Goal: Information Seeking & Learning: Learn about a topic

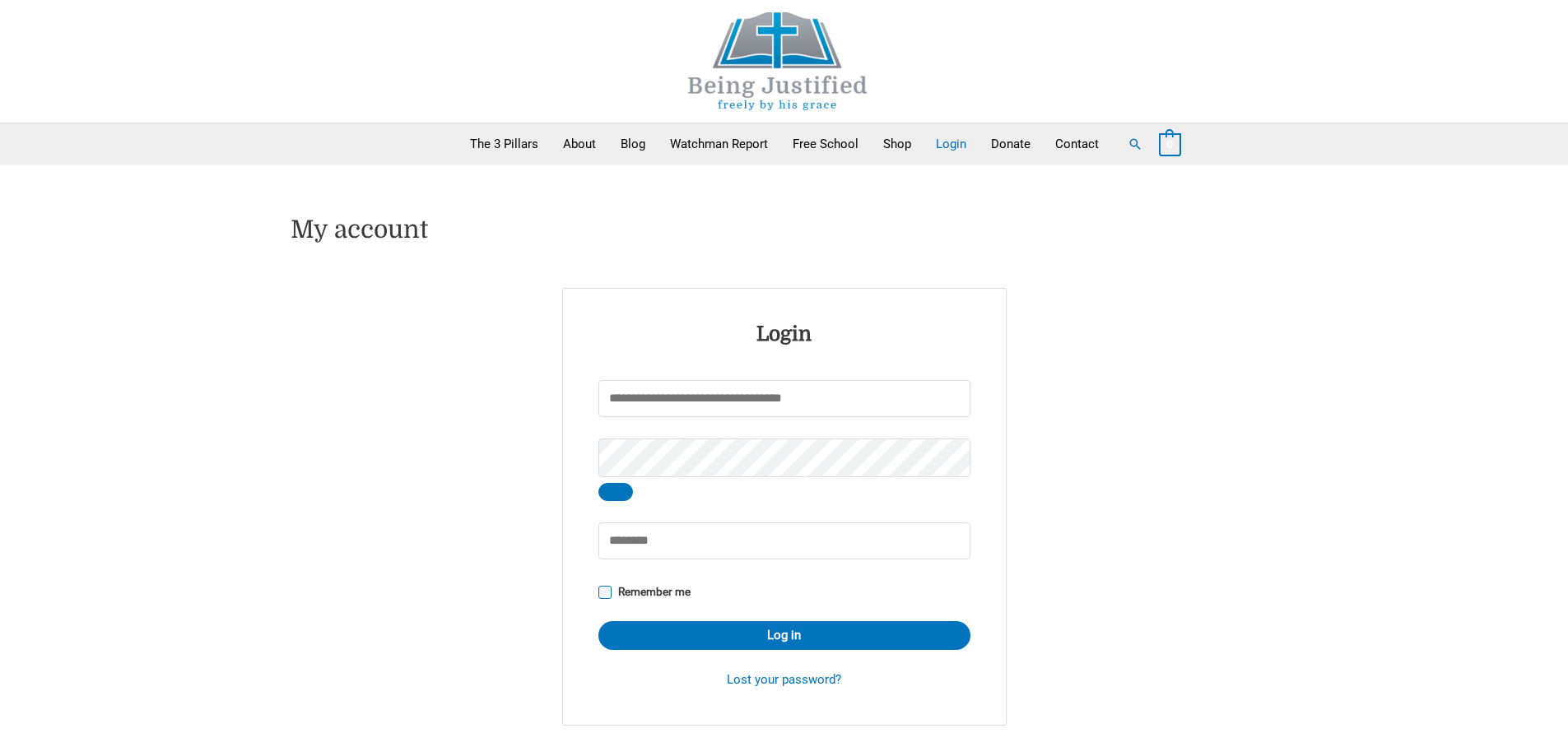
click at [622, 400] on input "Username or email address * Required" at bounding box center [784, 399] width 372 height 37
type input "**********"
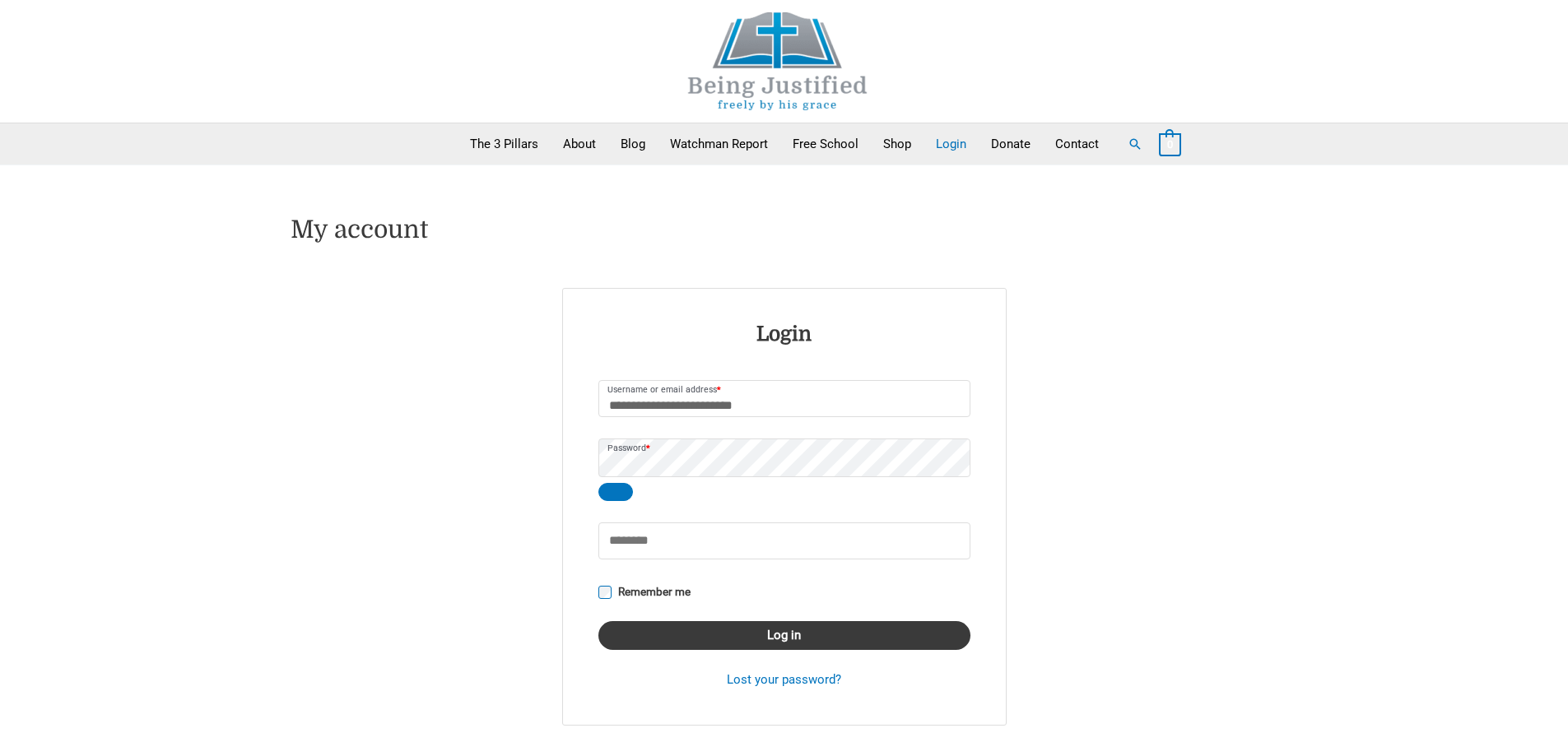
click at [772, 634] on button "Log in" at bounding box center [784, 635] width 372 height 29
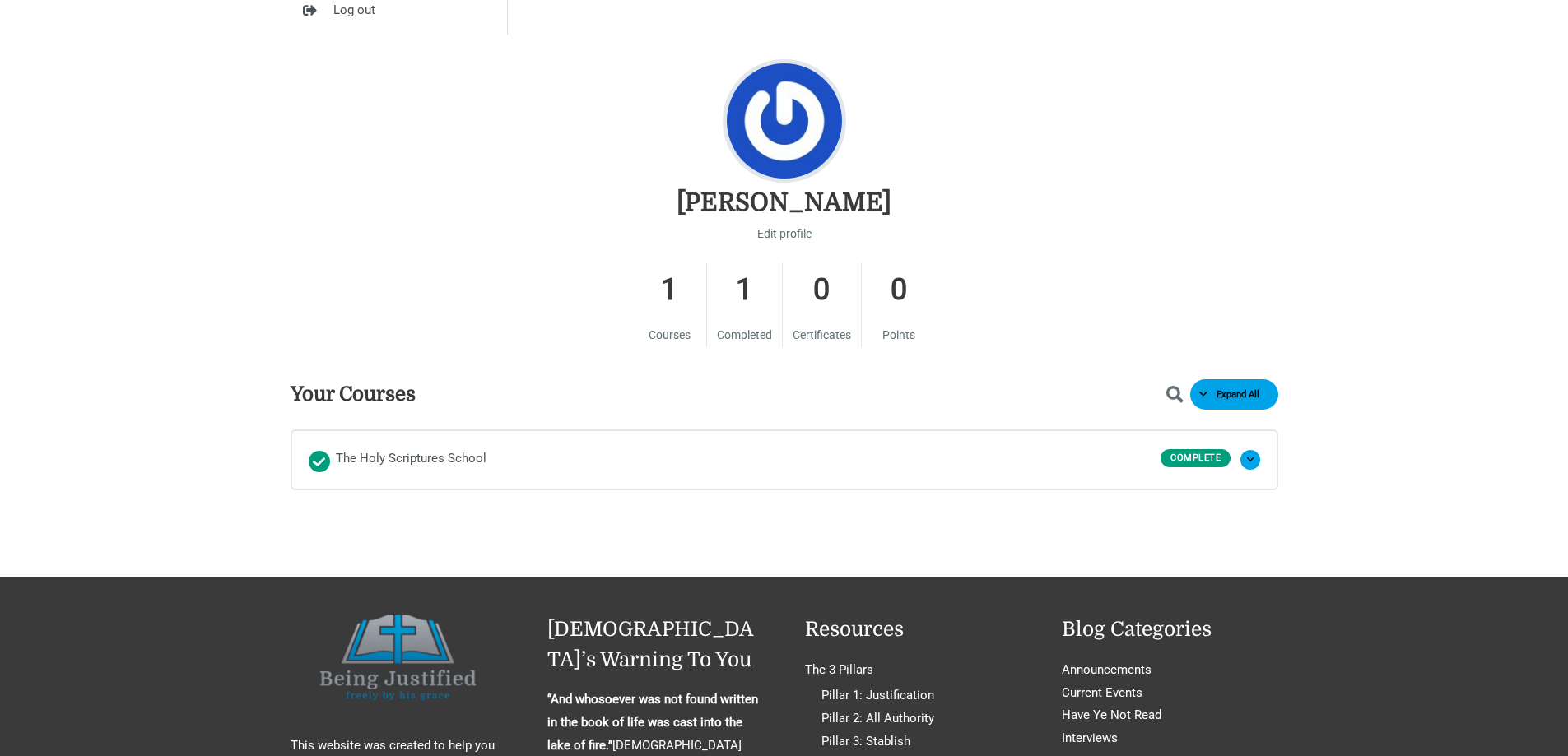
scroll to position [658, 0]
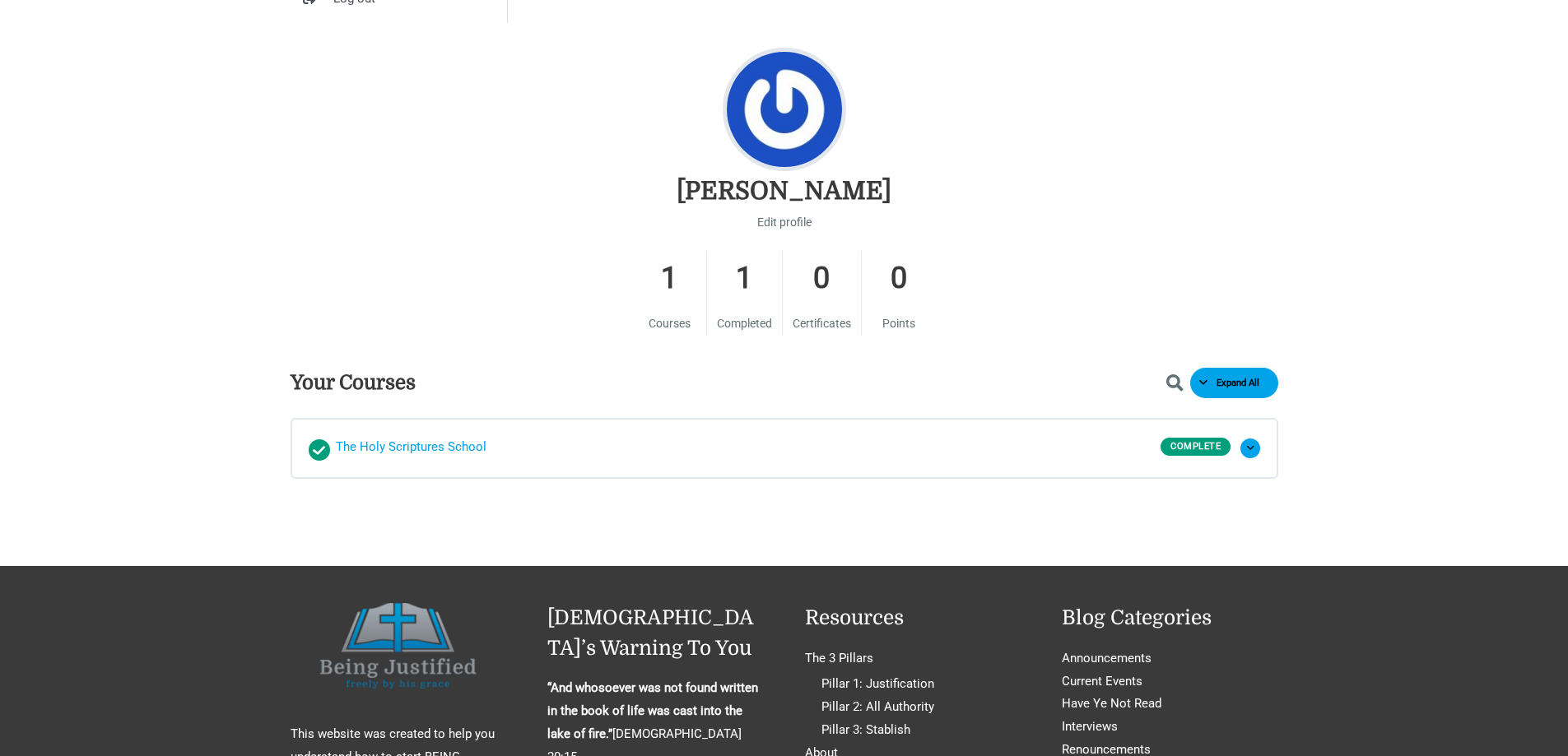
click at [336, 444] on span "The Holy Scriptures School" at bounding box center [410, 448] width 150 height 24
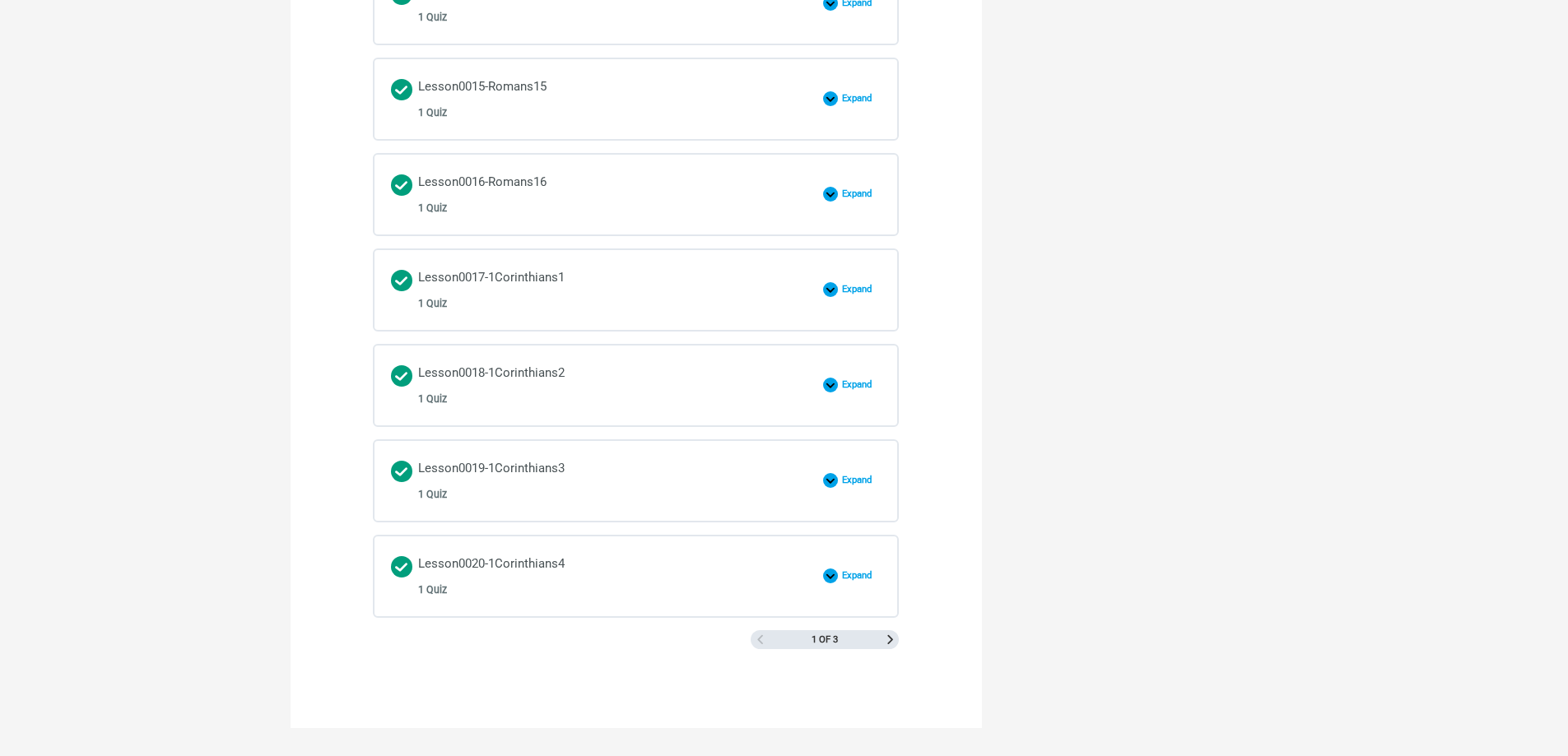
scroll to position [2467, 0]
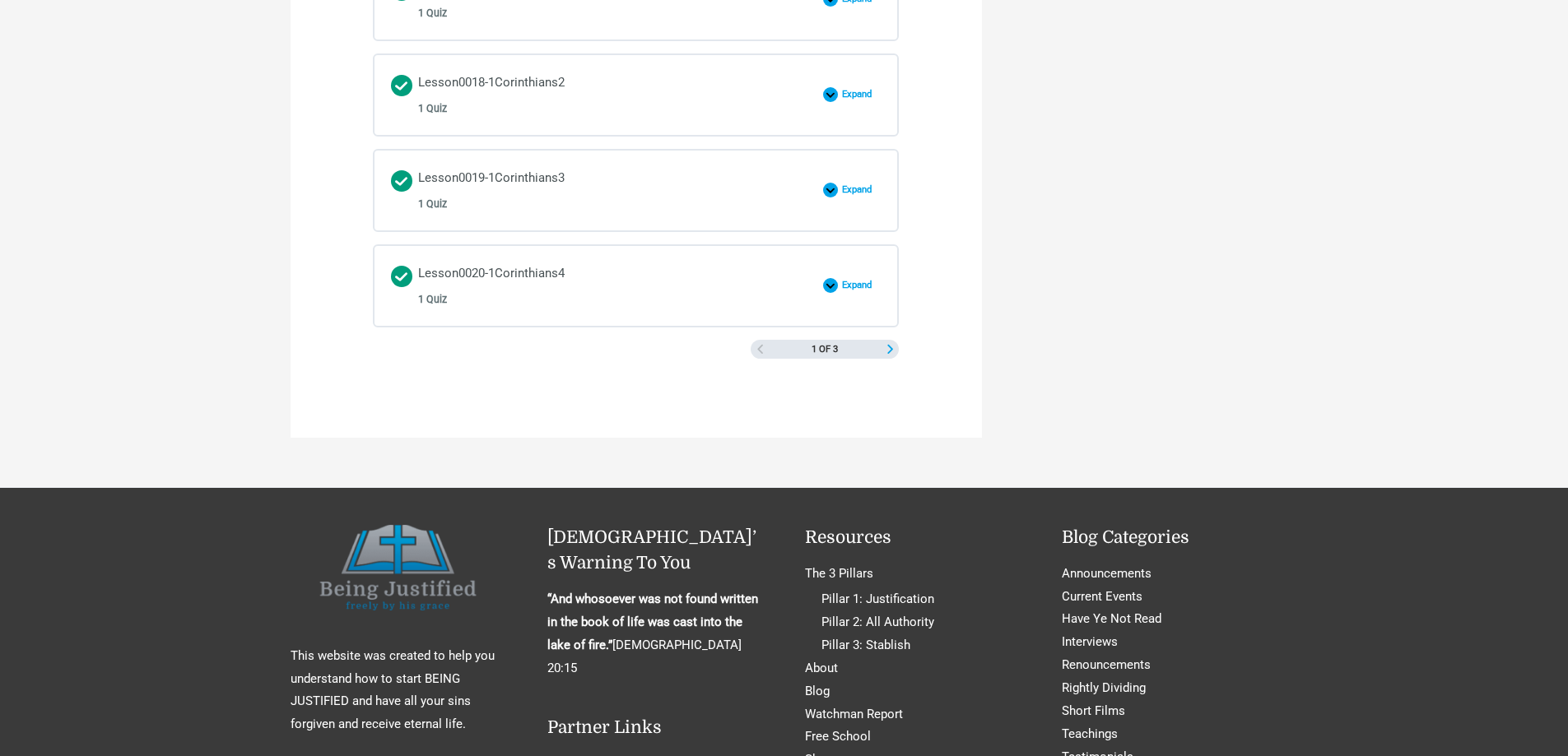
click at [893, 346] on span "Next Page" at bounding box center [890, 350] width 9 height 9
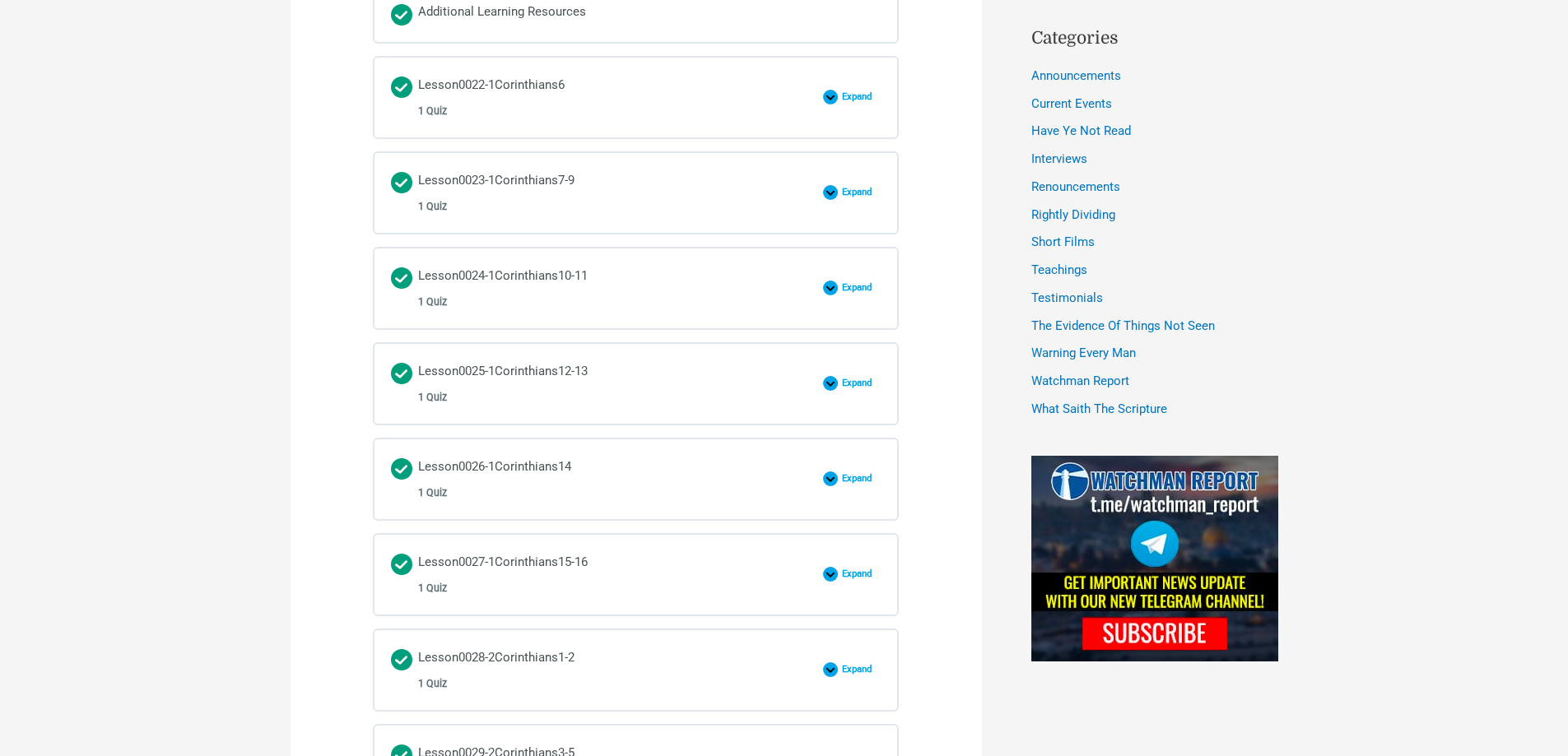
scroll to position [905, 0]
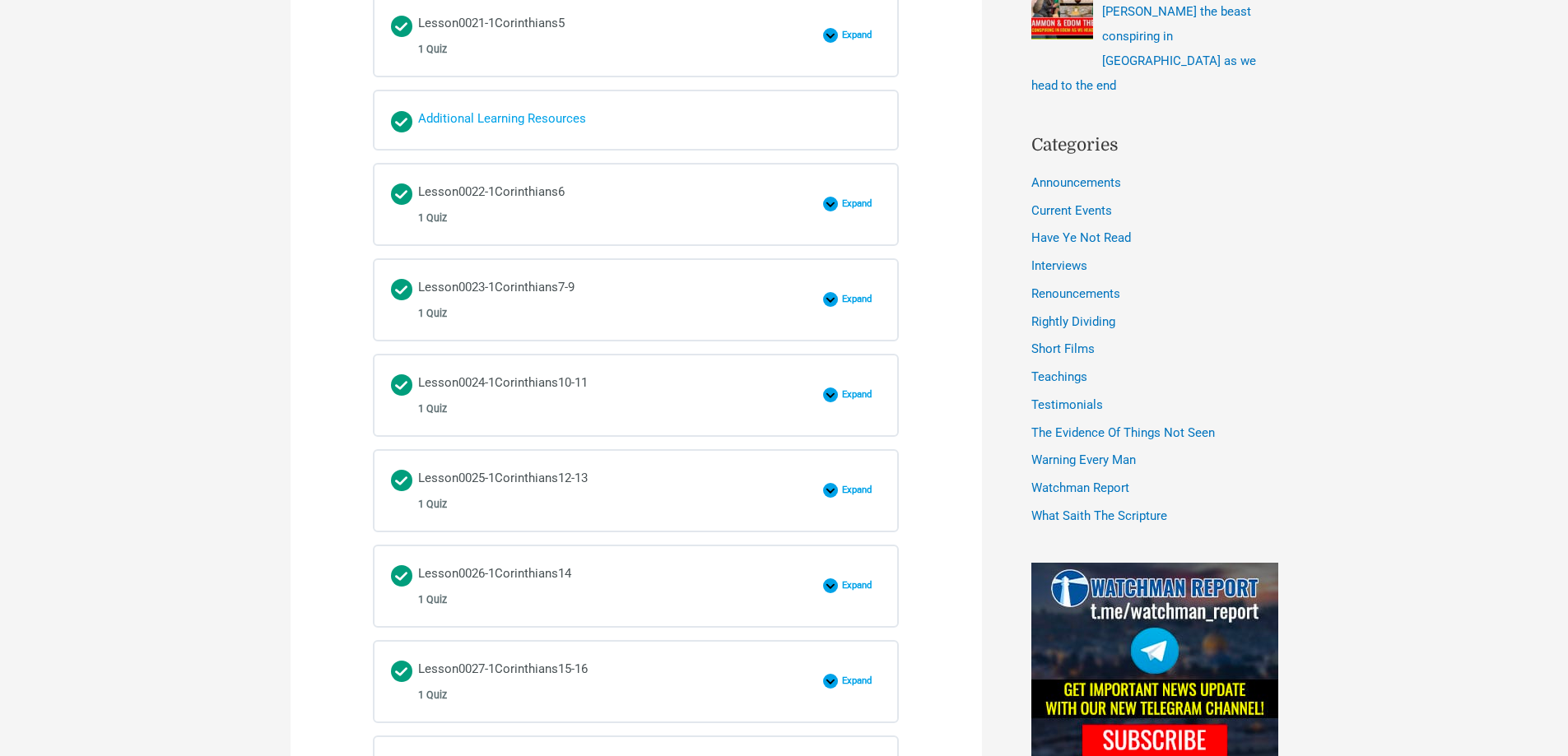
click at [493, 114] on div "Additional Learning Resources" at bounding box center [502, 120] width 168 height 24
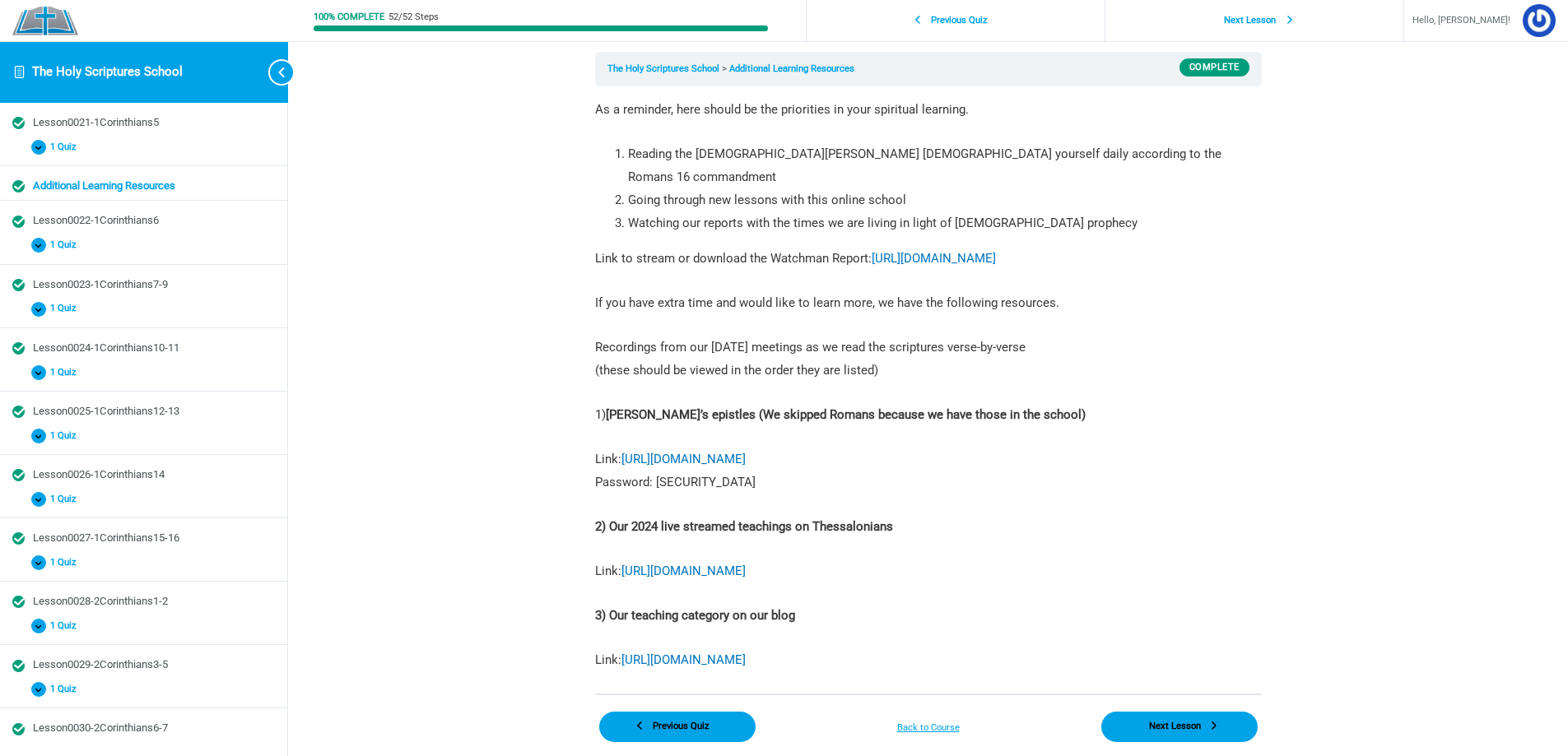
scroll to position [126, 0]
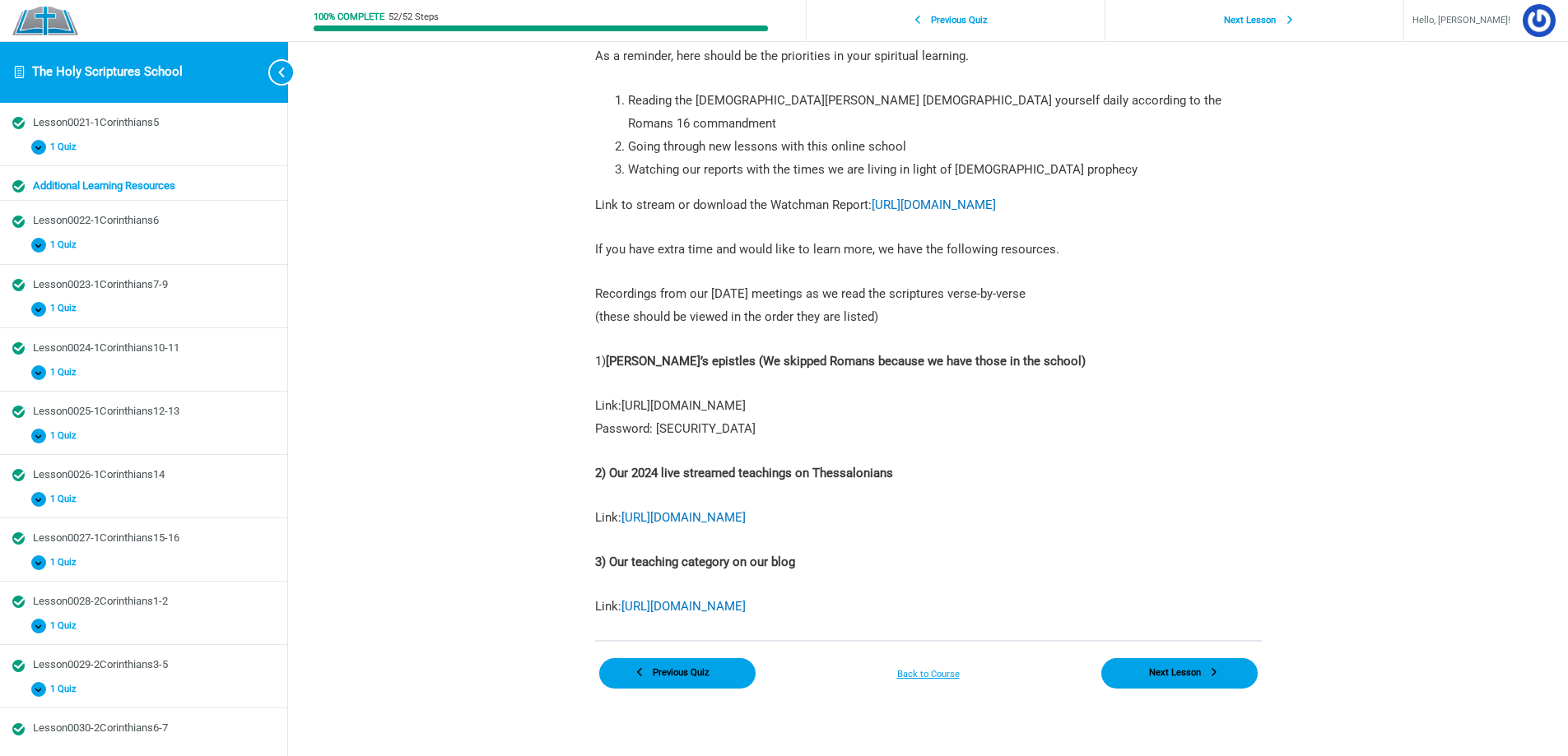
click at [745, 398] on link "[URL][DOMAIN_NAME]" at bounding box center [683, 405] width 124 height 15
